Goal: Task Accomplishment & Management: Use online tool/utility

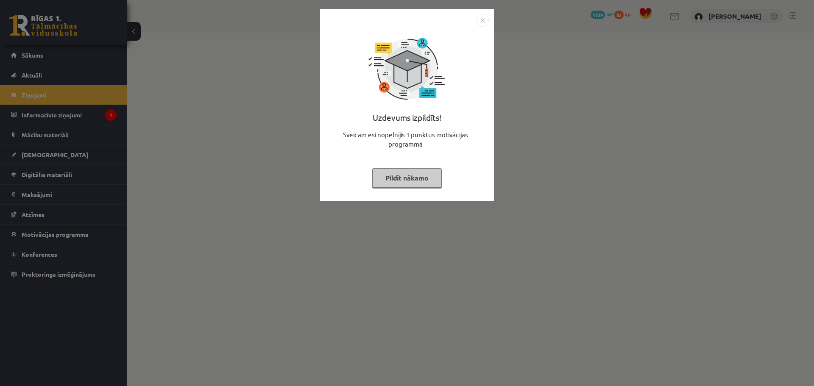
click at [405, 183] on button "Pildīt nākamo" at bounding box center [406, 177] width 69 height 19
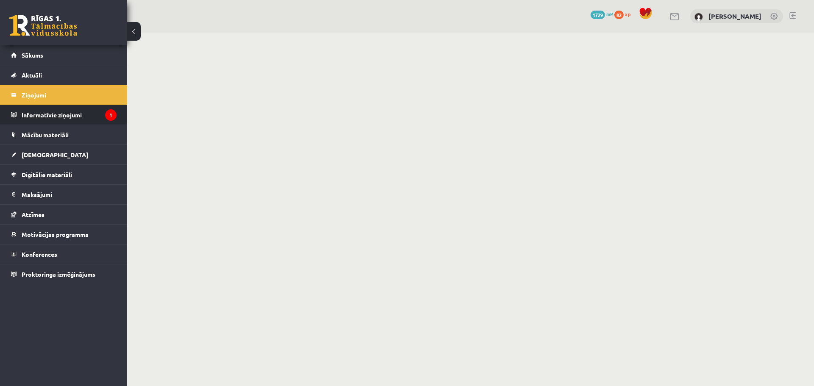
click at [47, 117] on legend "Informatīvie ziņojumi 1" at bounding box center [69, 114] width 95 height 19
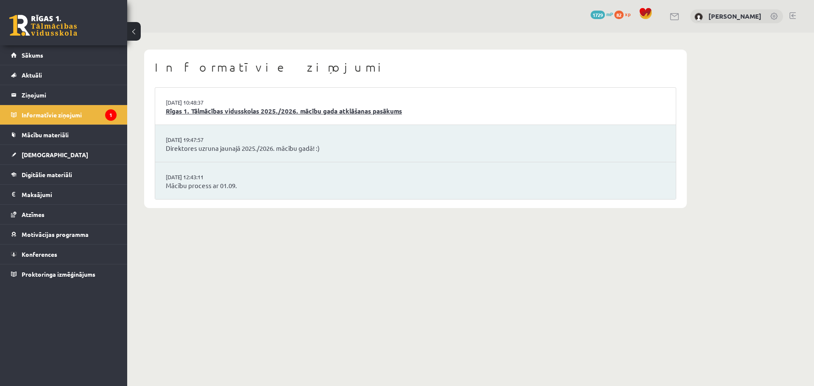
click at [299, 108] on link "Rīgas 1. Tālmācības vidusskolas 2025./2026. mācību gada atklāšanas pasākums" at bounding box center [415, 111] width 499 height 10
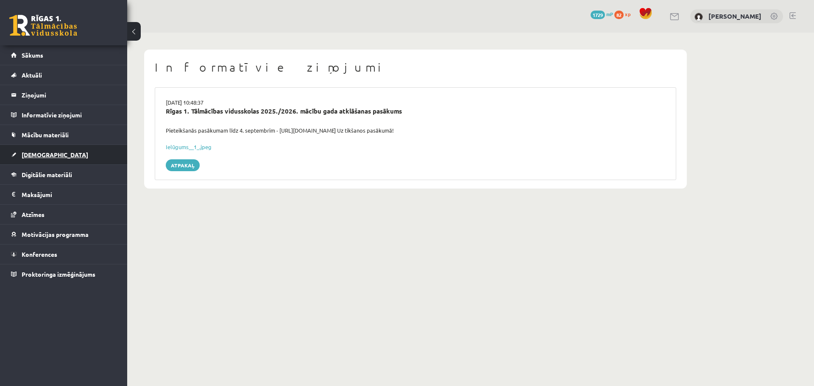
click at [38, 155] on span "[DEMOGRAPHIC_DATA]" at bounding box center [55, 155] width 67 height 8
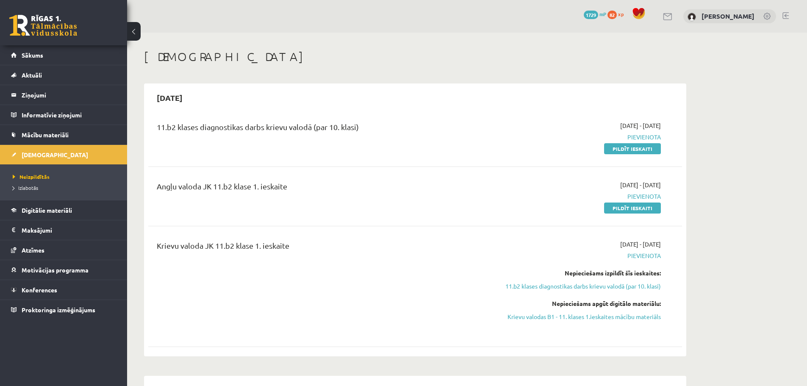
drag, startPoint x: 620, startPoint y: 207, endPoint x: 479, endPoint y: 32, distance: 225.1
click at [620, 207] on link "Pildīt ieskaiti" at bounding box center [632, 208] width 57 height 11
